Goal: Information Seeking & Learning: Learn about a topic

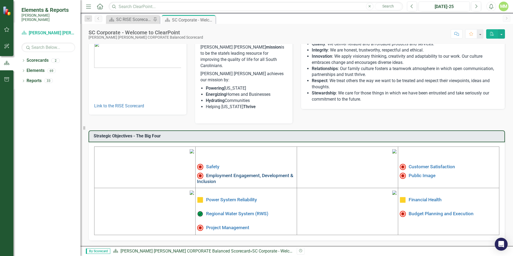
scroll to position [81, 0]
click at [422, 173] on link "Public Image" at bounding box center [422, 175] width 27 height 5
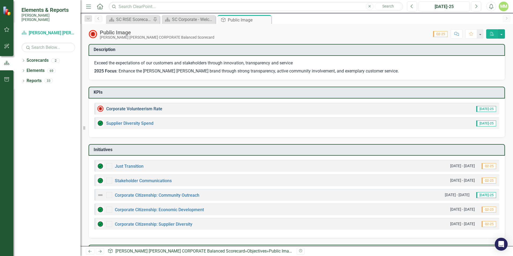
click at [152, 109] on link "Corporate Volunteerism Rate" at bounding box center [134, 108] width 56 height 5
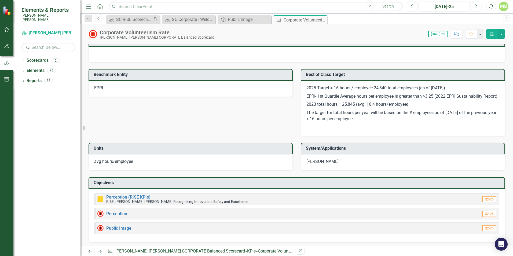
scroll to position [581, 0]
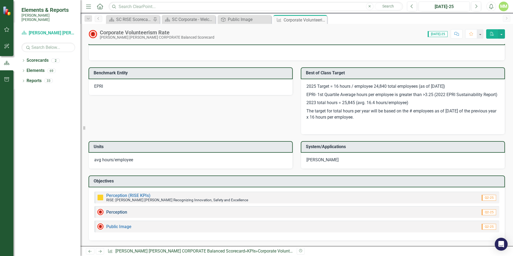
click at [116, 212] on link "Perception" at bounding box center [116, 212] width 21 height 5
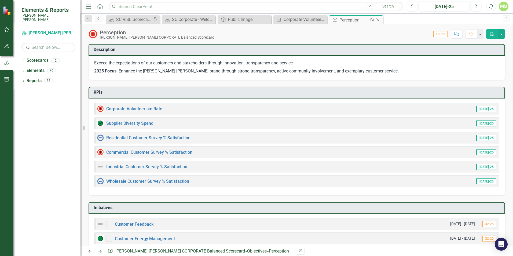
click at [382, 19] on div "Objective Perception Pin Close" at bounding box center [356, 19] width 54 height 9
drag, startPoint x: 380, startPoint y: 20, endPoint x: 332, endPoint y: 22, distance: 47.3
click at [0, 0] on icon "Close" at bounding box center [0, 0] width 0 height 0
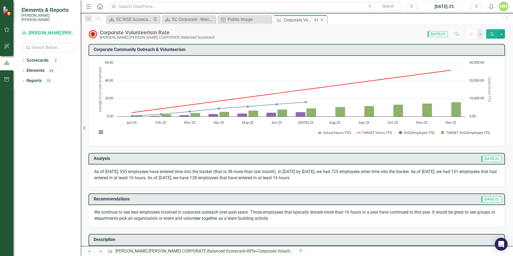
click at [323, 19] on icon "Close" at bounding box center [321, 20] width 5 height 4
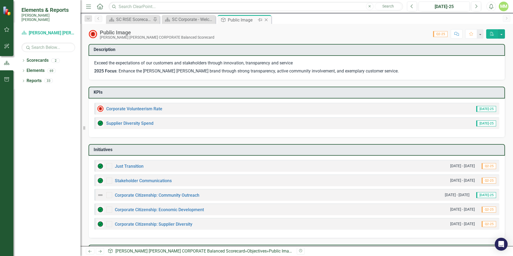
click at [268, 20] on icon "Close" at bounding box center [266, 20] width 5 height 4
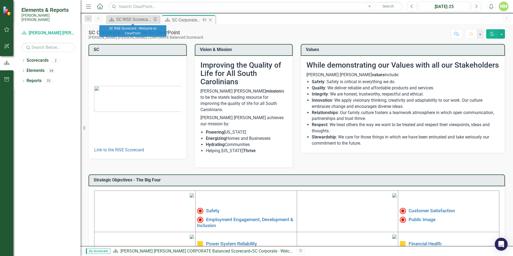
click at [182, 17] on div "SC Corporate - Welcome to ClearPoint" at bounding box center [186, 20] width 29 height 7
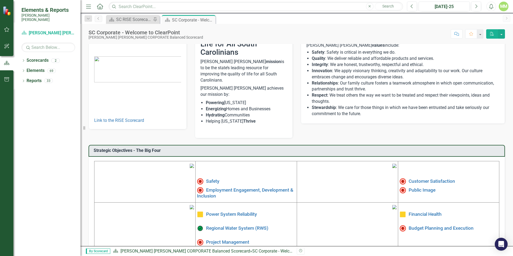
scroll to position [81, 0]
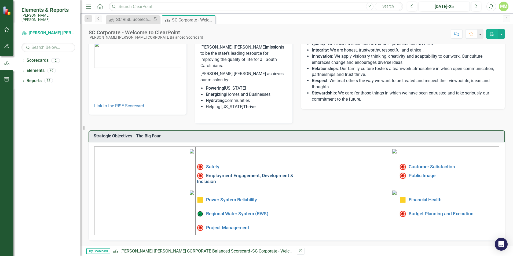
click at [212, 173] on link "Employment Engagement, Development & Inclusion" at bounding box center [245, 178] width 96 height 11
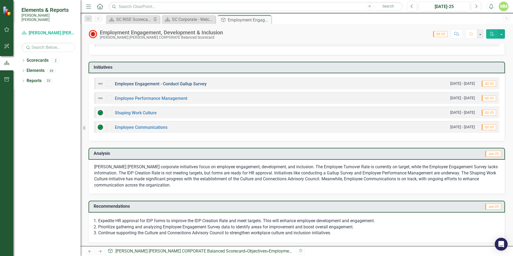
scroll to position [114, 0]
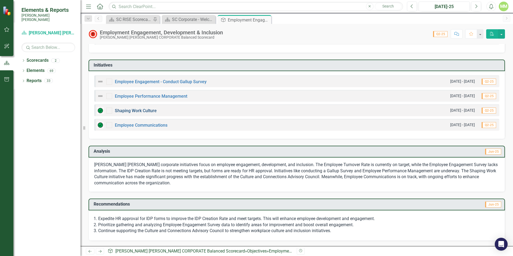
click at [147, 111] on link "Shaping Work Culture" at bounding box center [136, 110] width 42 height 5
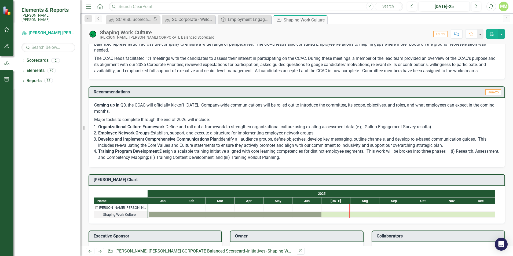
scroll to position [229, 0]
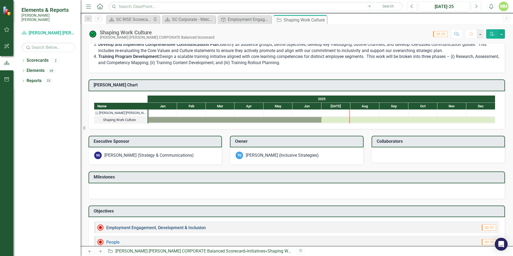
click at [191, 225] on link "Employment Engagement, Development & Inclusion" at bounding box center [156, 227] width 100 height 5
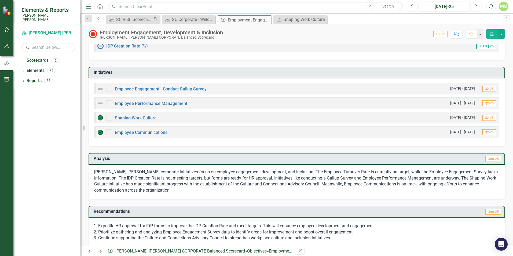
scroll to position [107, 0]
click at [189, 89] on link "Employee Engagement - Conduct Gallup Survey" at bounding box center [161, 87] width 92 height 5
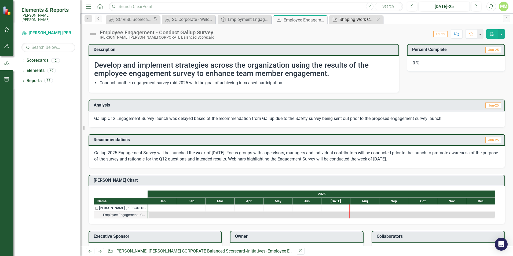
click at [361, 21] on div "Shaping Work Culture" at bounding box center [357, 19] width 35 height 7
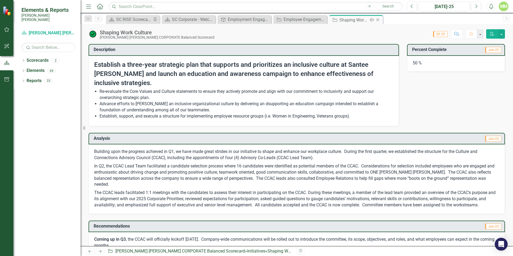
click at [378, 20] on icon at bounding box center [378, 20] width 3 height 3
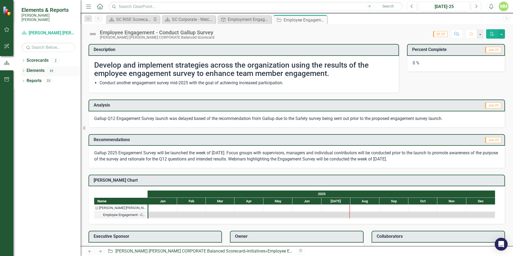
click at [24, 70] on icon at bounding box center [23, 71] width 1 height 2
click at [42, 88] on link "KPI KPIs" at bounding box center [37, 91] width 16 height 6
click at [52, 89] on div "29" at bounding box center [52, 91] width 9 height 5
